Goal: Task Accomplishment & Management: Use online tool/utility

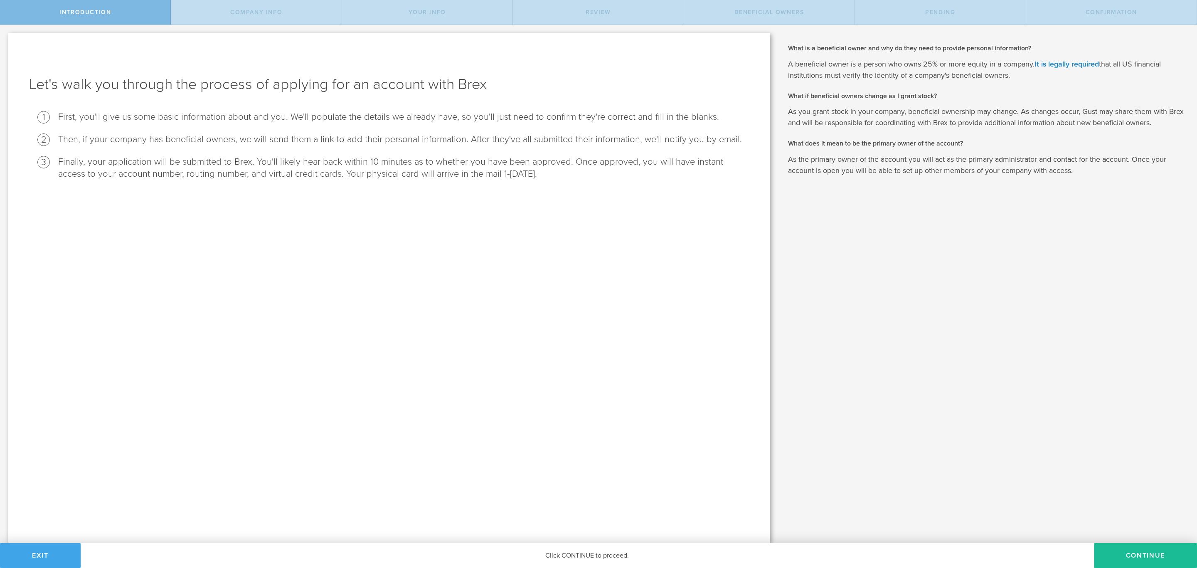
click at [32, 560] on button "Exit" at bounding box center [40, 555] width 81 height 25
click at [60, 558] on button "Exit" at bounding box center [40, 555] width 81 height 25
drag, startPoint x: 239, startPoint y: 232, endPoint x: 306, endPoint y: 95, distance: 152.3
click at [244, 226] on div "Let's walk you through the process of applying for an account with Brex First, …" at bounding box center [389, 288] width 762 height 510
click at [1124, 561] on button "Continue" at bounding box center [1145, 555] width 103 height 25
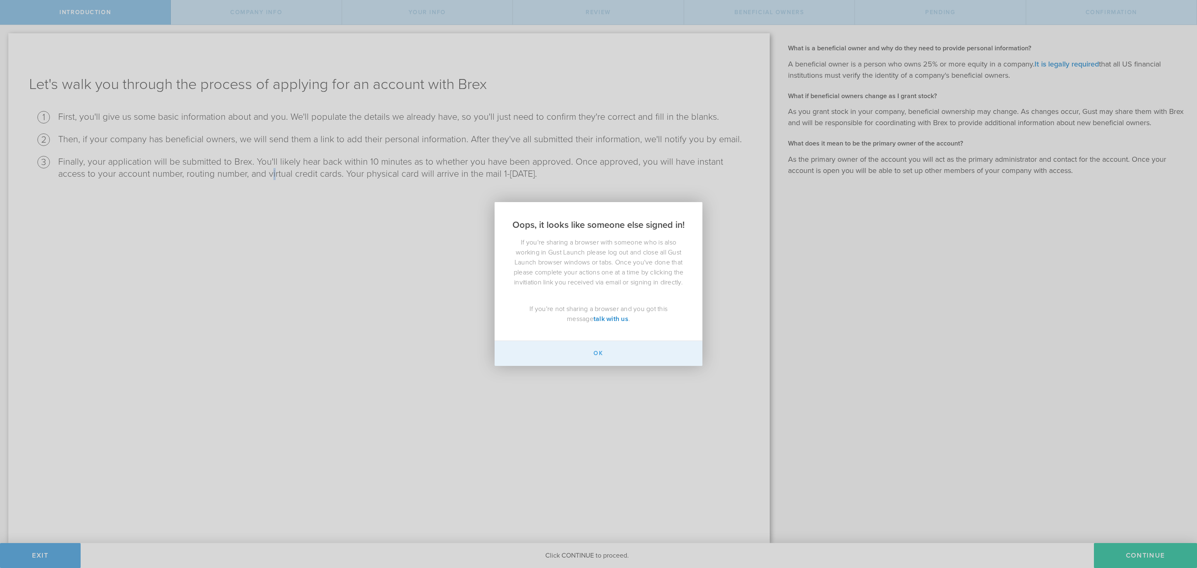
click at [625, 346] on button "Ok" at bounding box center [599, 353] width 208 height 25
